Goal: Task Accomplishment & Management: Manage account settings

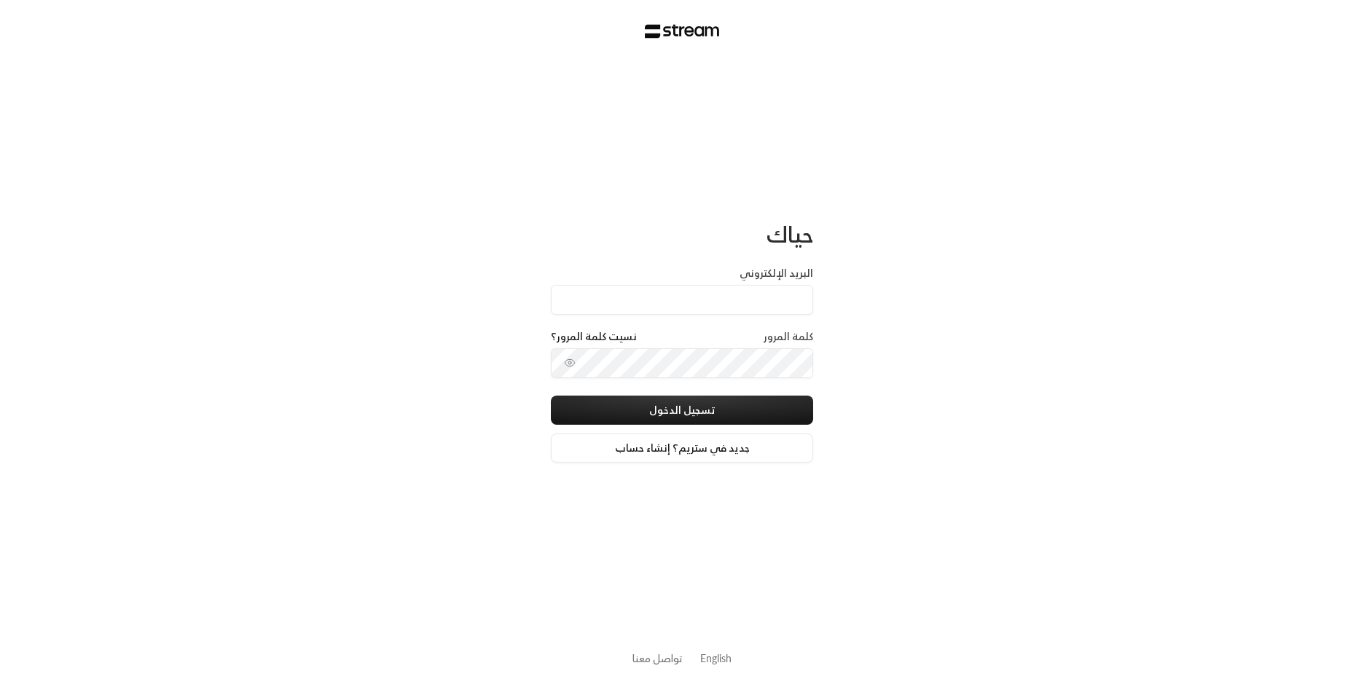
type input "[EMAIL_ADDRESS][DOMAIN_NAME]"
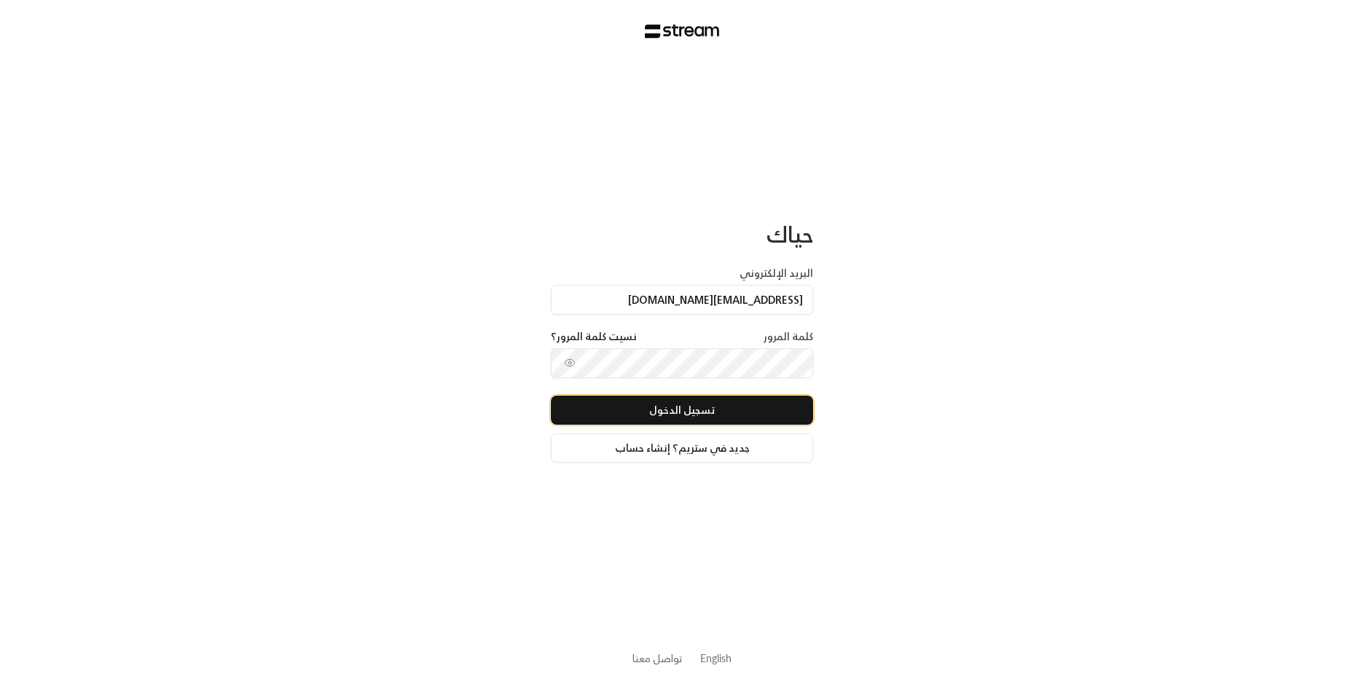
click at [742, 409] on button "تسجيل الدخول" at bounding box center [682, 410] width 262 height 29
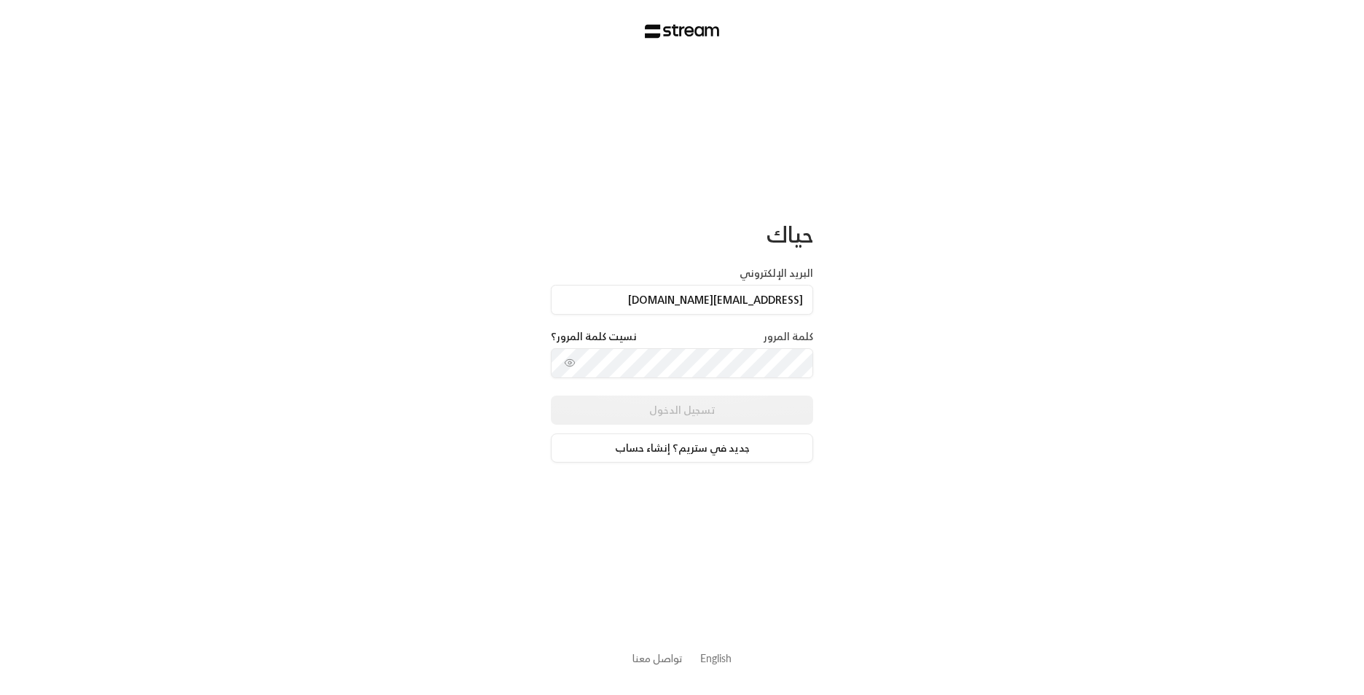
click at [696, 413] on div "تسجيل الدخول جديد في ستريم؟ إنشاء حساب" at bounding box center [682, 429] width 262 height 67
click at [763, 420] on div "تسجيل الدخول جديد في ستريم؟ إنشاء حساب" at bounding box center [682, 429] width 262 height 67
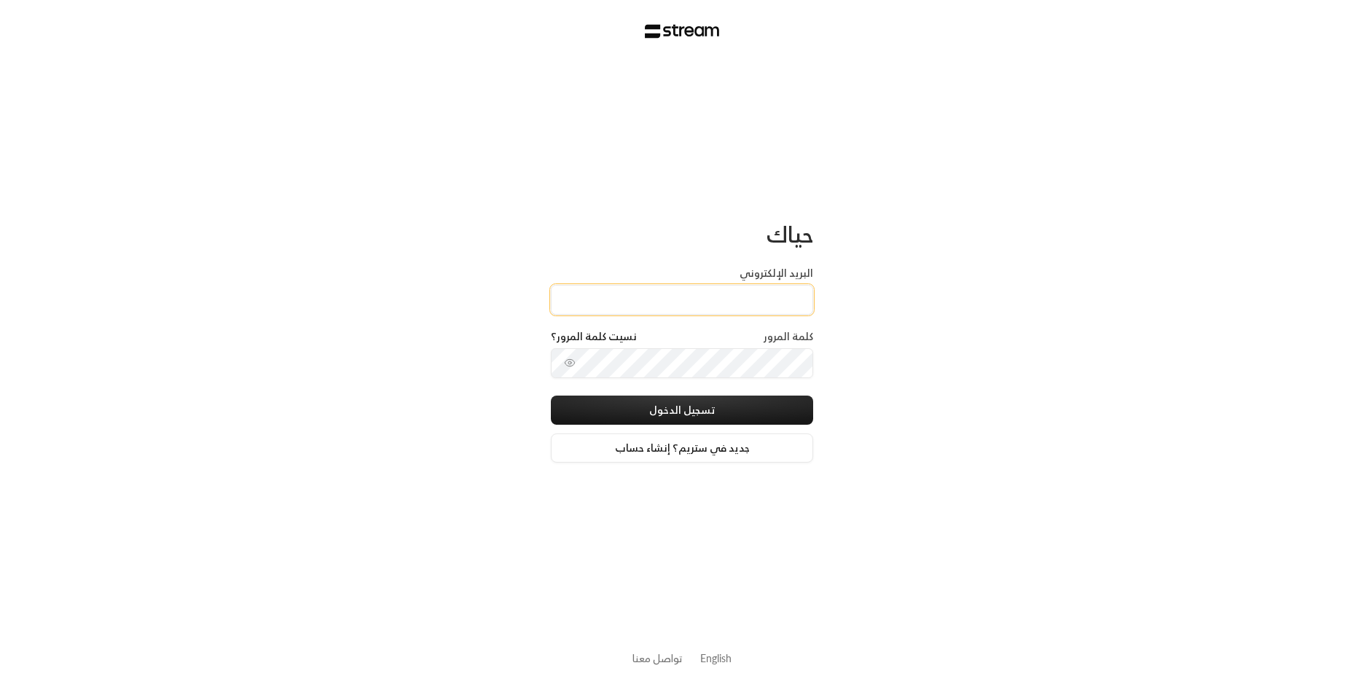
click at [738, 289] on input "البريد الإلكتروني" at bounding box center [682, 300] width 262 height 30
type input "[EMAIL_ADDRESS][DOMAIN_NAME]"
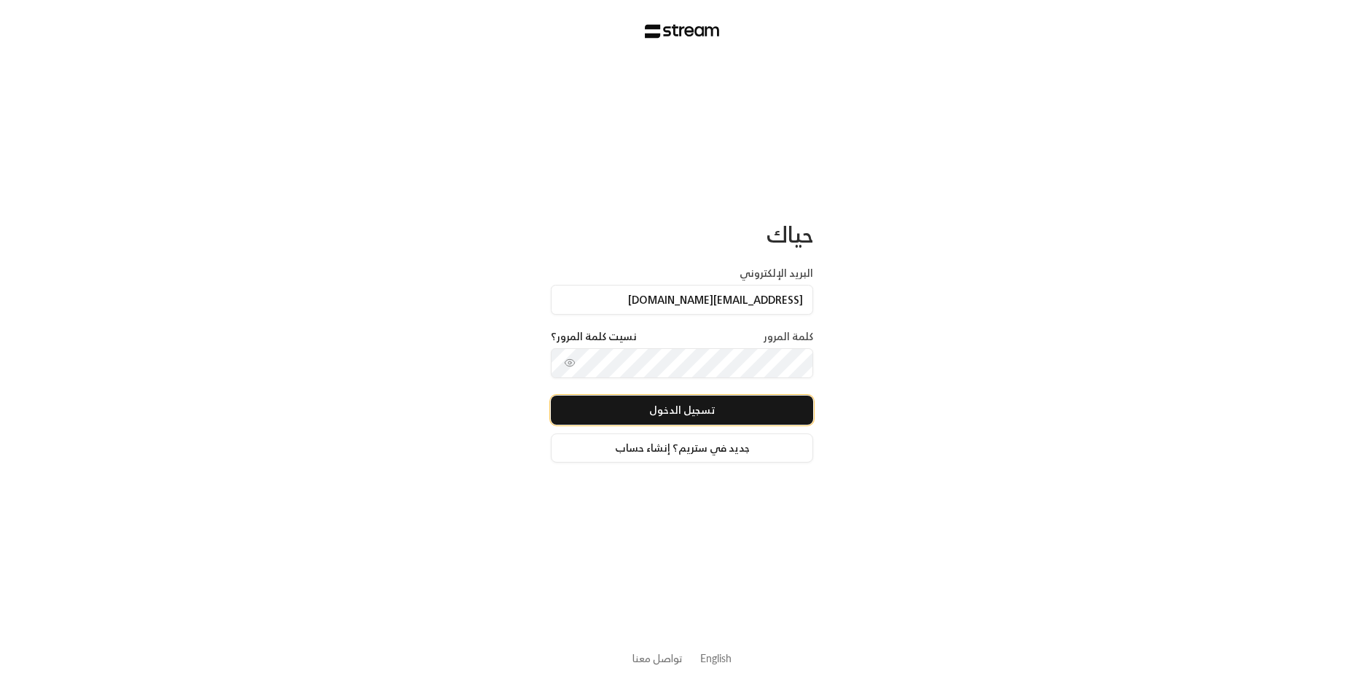
click at [736, 412] on button "تسجيل الدخول" at bounding box center [682, 410] width 262 height 29
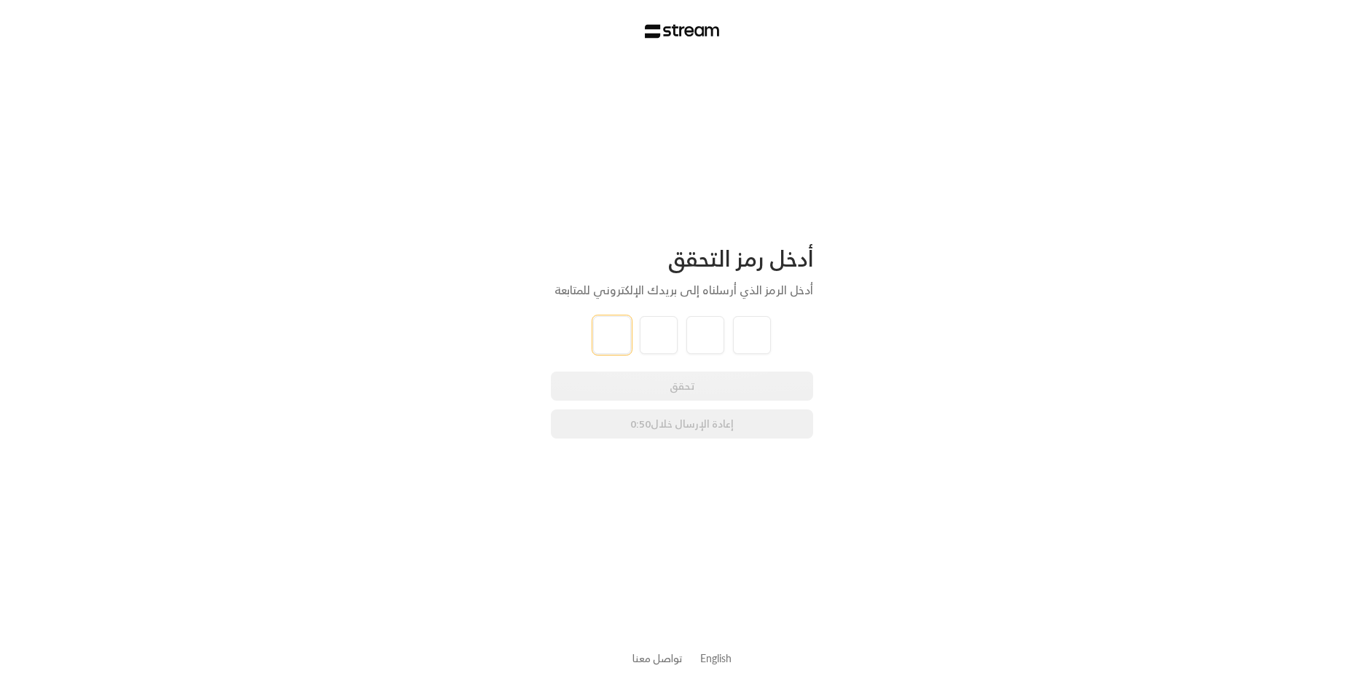
type input "7"
type input "1"
type input "9"
